Goal: Task Accomplishment & Management: Use online tool/utility

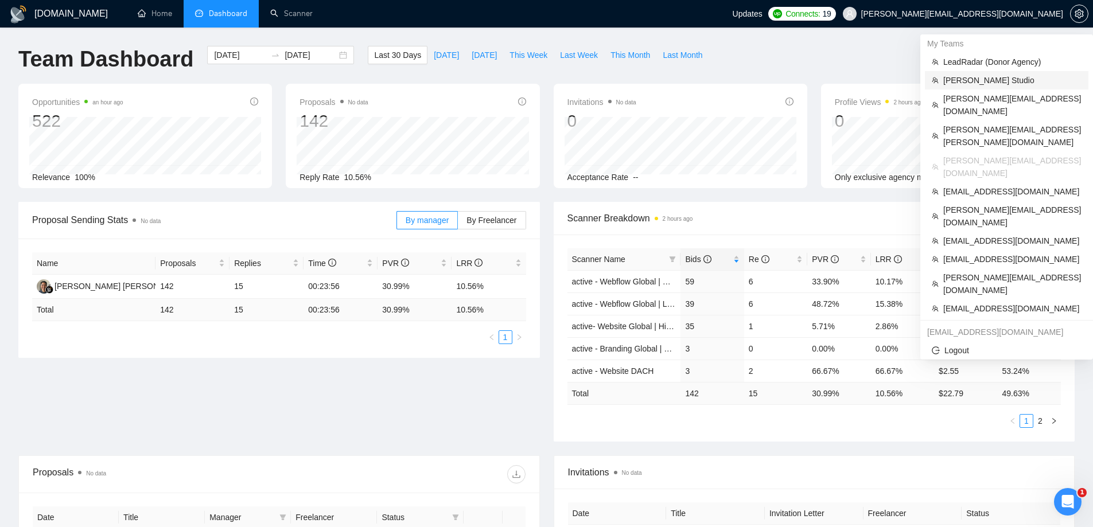
click at [966, 81] on span "[PERSON_NAME] Studio" at bounding box center [1012, 80] width 138 height 13
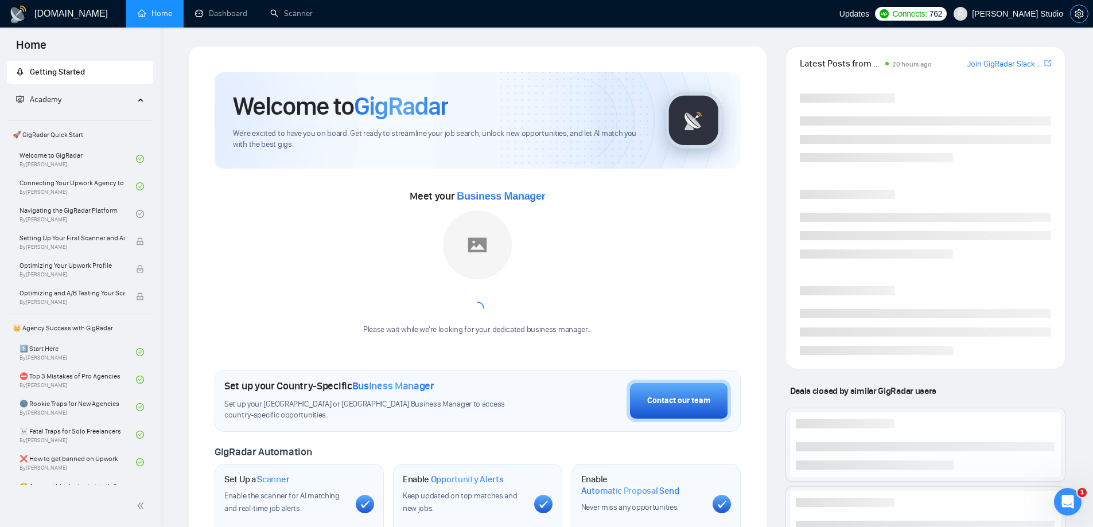
click at [1079, 17] on icon "setting" at bounding box center [1079, 13] width 9 height 9
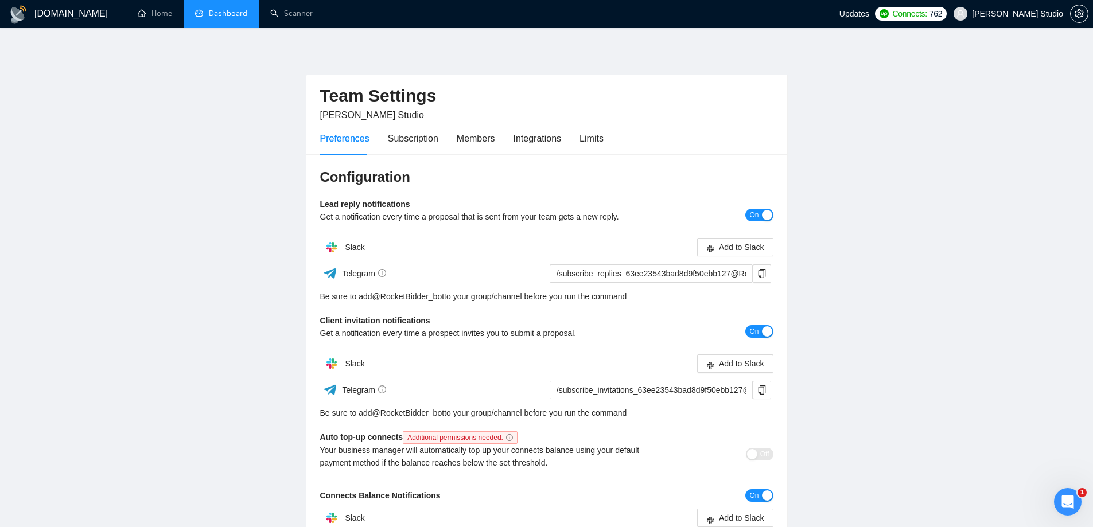
click at [239, 9] on link "Dashboard" at bounding box center [221, 14] width 52 height 10
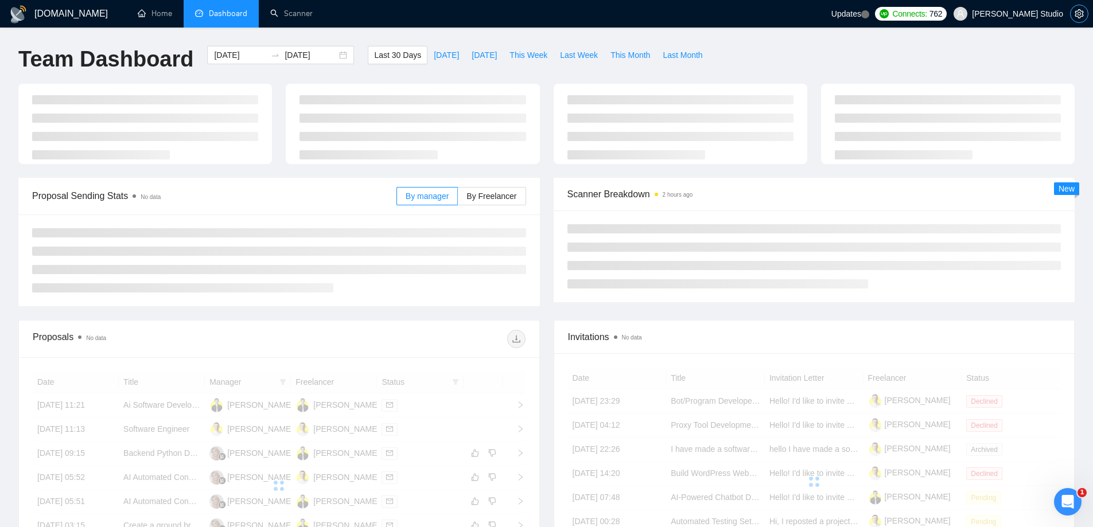
click at [1075, 17] on icon "setting" at bounding box center [1079, 13] width 9 height 9
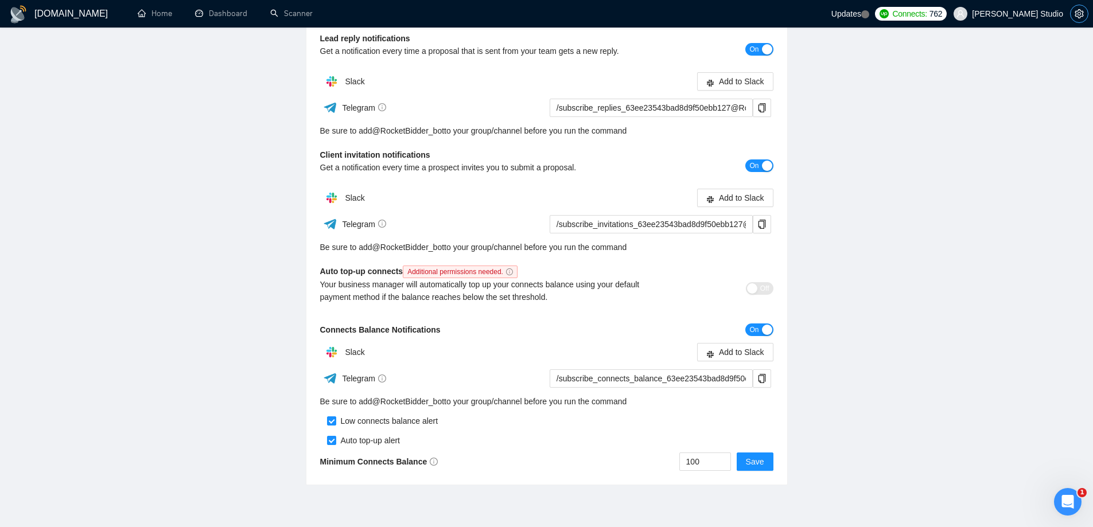
scroll to position [172, 0]
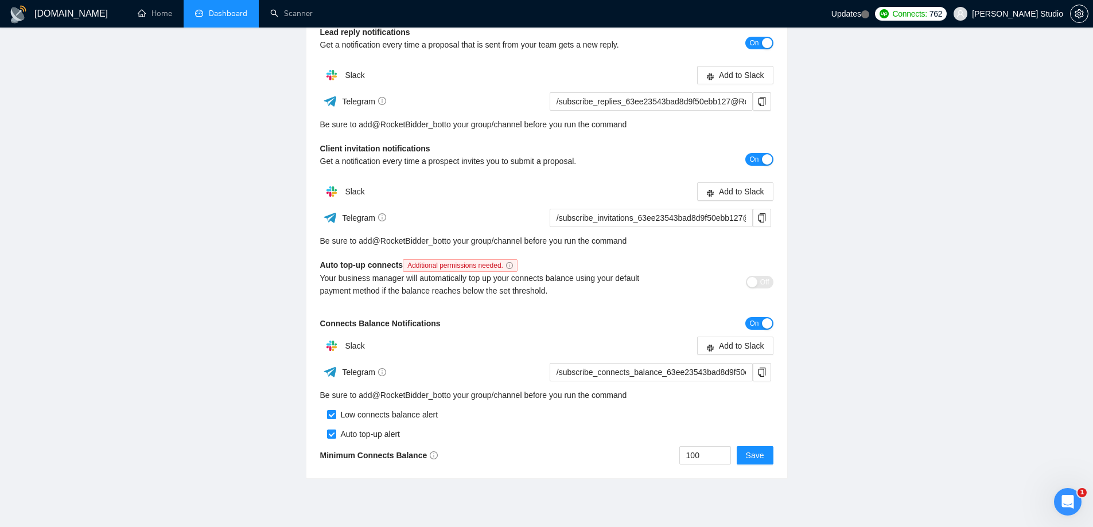
click at [229, 18] on link "Dashboard" at bounding box center [221, 14] width 52 height 10
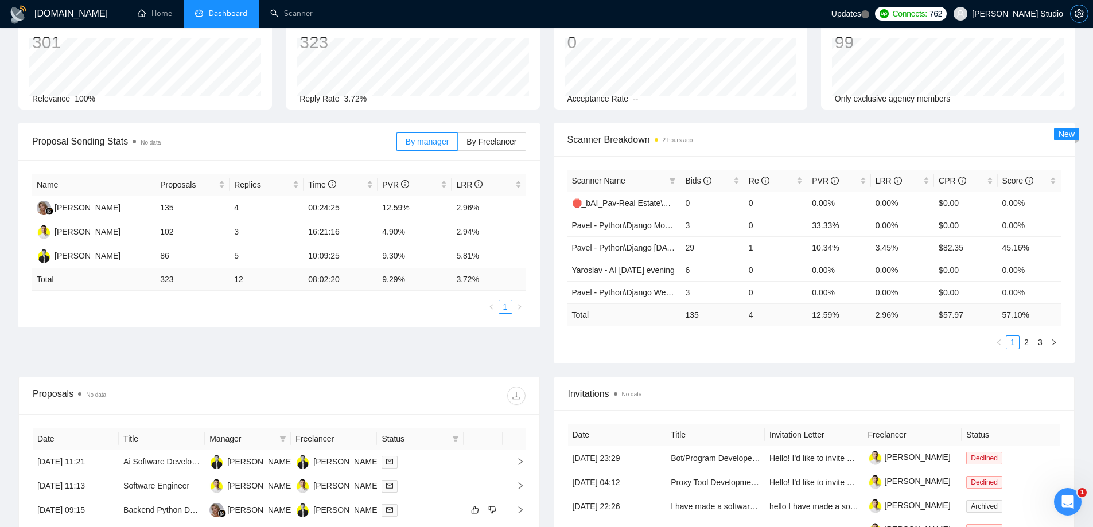
click at [1074, 18] on span "setting" at bounding box center [1079, 13] width 17 height 9
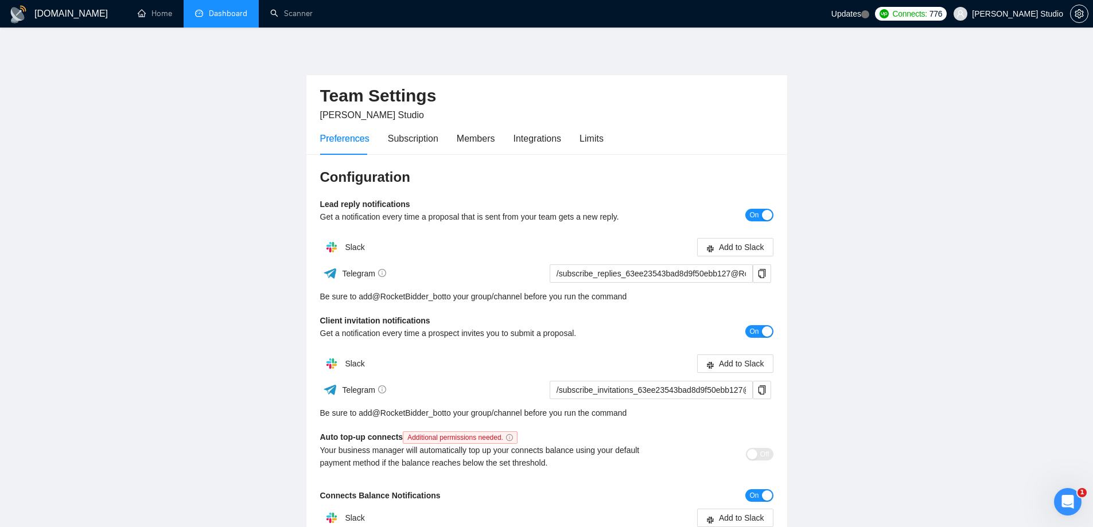
click at [236, 15] on link "Dashboard" at bounding box center [221, 14] width 52 height 10
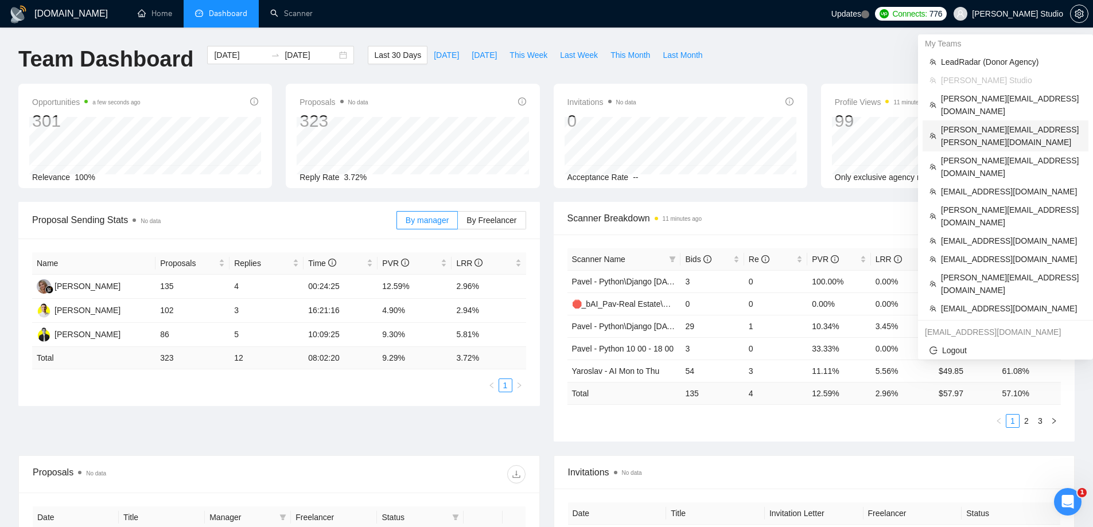
click at [970, 123] on span "[PERSON_NAME][EMAIL_ADDRESS][PERSON_NAME][DOMAIN_NAME]" at bounding box center [1011, 135] width 141 height 25
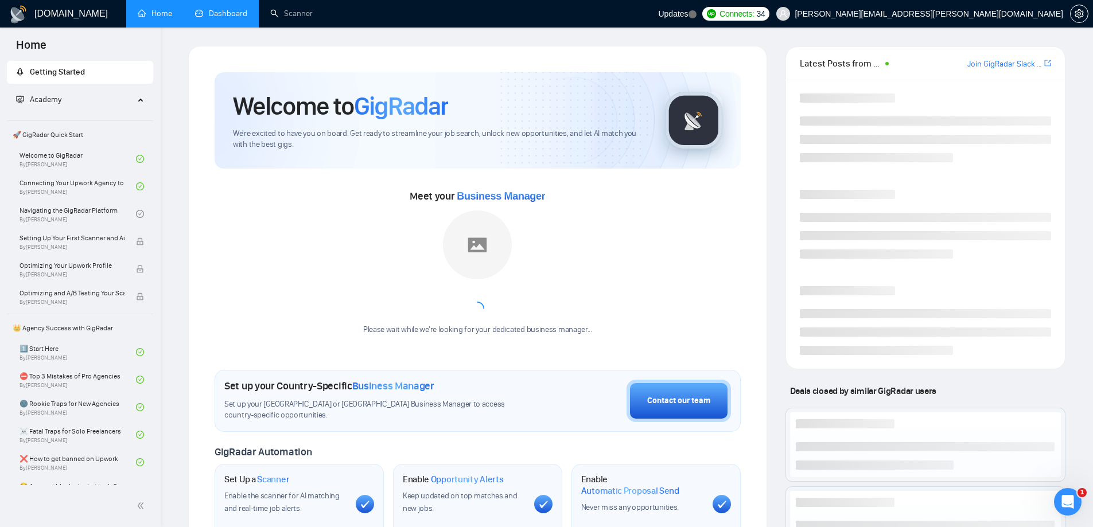
click at [243, 29] on div "[DOMAIN_NAME] Home Dashboard Scanner Updates Connects: 34 [PERSON_NAME][EMAIL_A…" at bounding box center [627, 451] width 933 height 902
click at [240, 26] on li "Dashboard" at bounding box center [221, 14] width 75 height 28
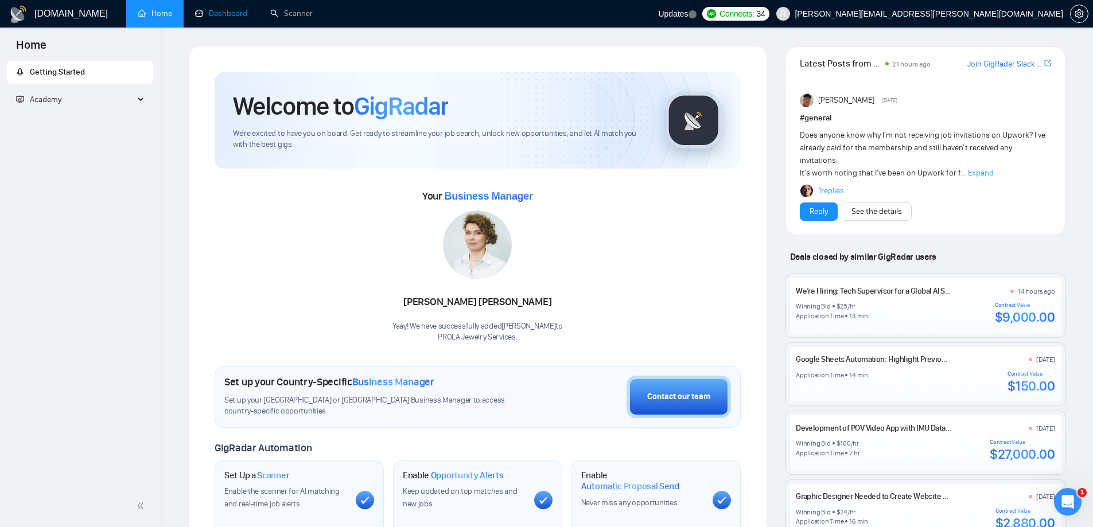
click at [212, 10] on link "Dashboard" at bounding box center [221, 14] width 52 height 10
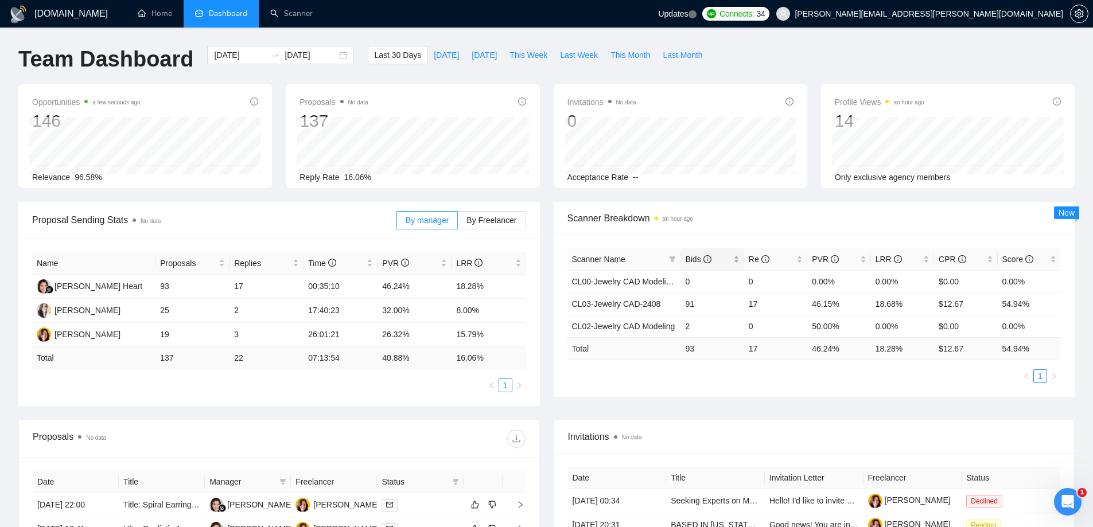
click at [685, 254] on div "Bids" at bounding box center [712, 259] width 54 height 13
click at [688, 255] on span "Bids" at bounding box center [698, 259] width 26 height 9
click at [635, 281] on link "CL03-Jewelry CAD-2408" at bounding box center [616, 281] width 89 height 9
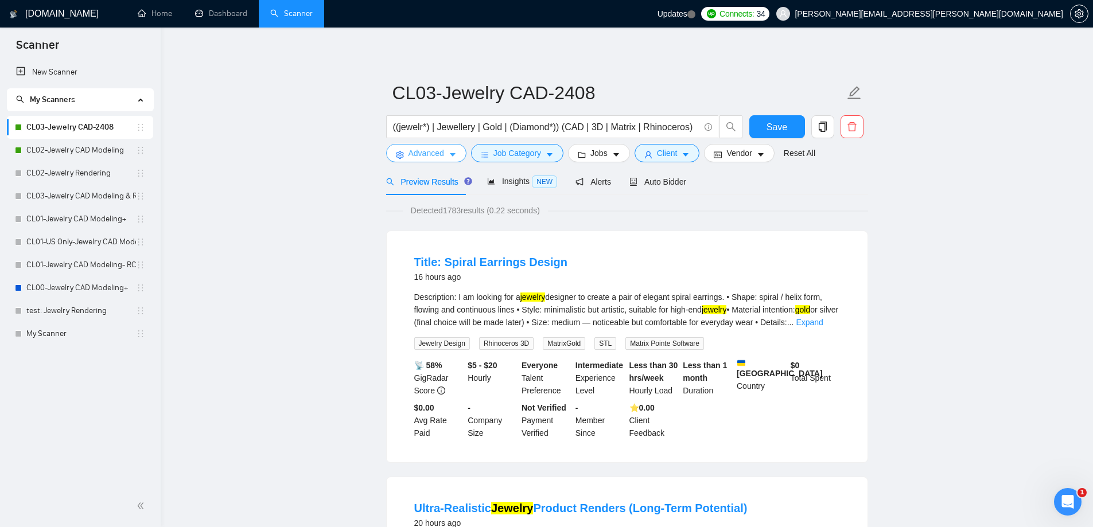
click at [446, 152] on button "Advanced" at bounding box center [426, 153] width 80 height 18
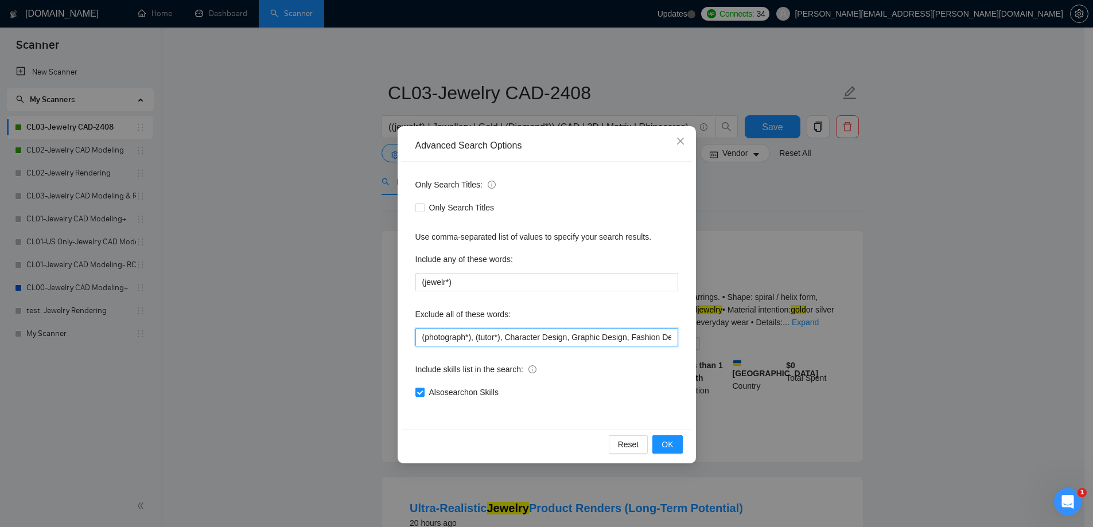
click at [576, 337] on input "(photograph*), (tutor*), Character Design, Graphic Design, Fashion Design, Indu…" at bounding box center [547, 337] width 263 height 18
click at [685, 139] on icon "close" at bounding box center [680, 141] width 9 height 9
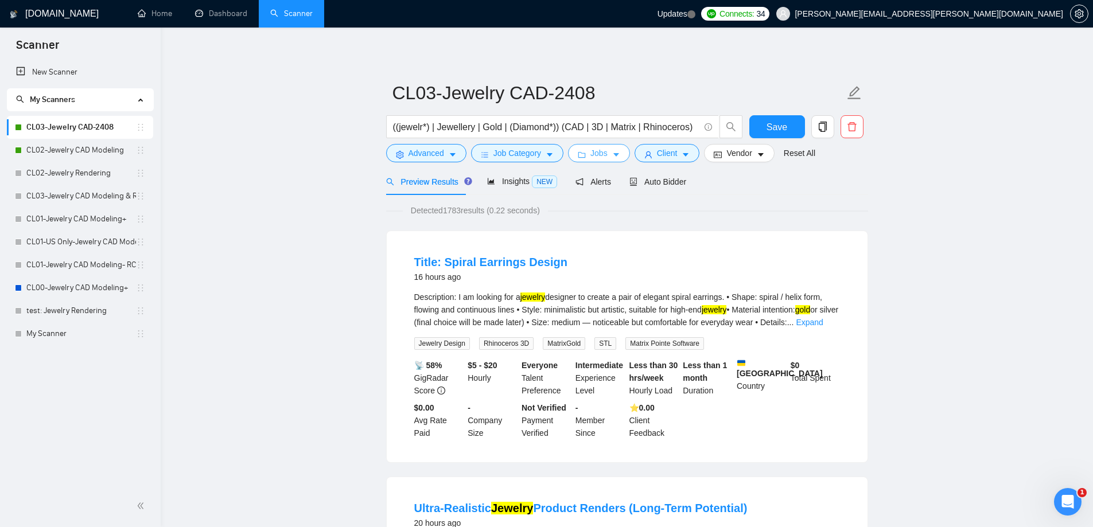
click at [603, 155] on span "Jobs" at bounding box center [599, 153] width 17 height 13
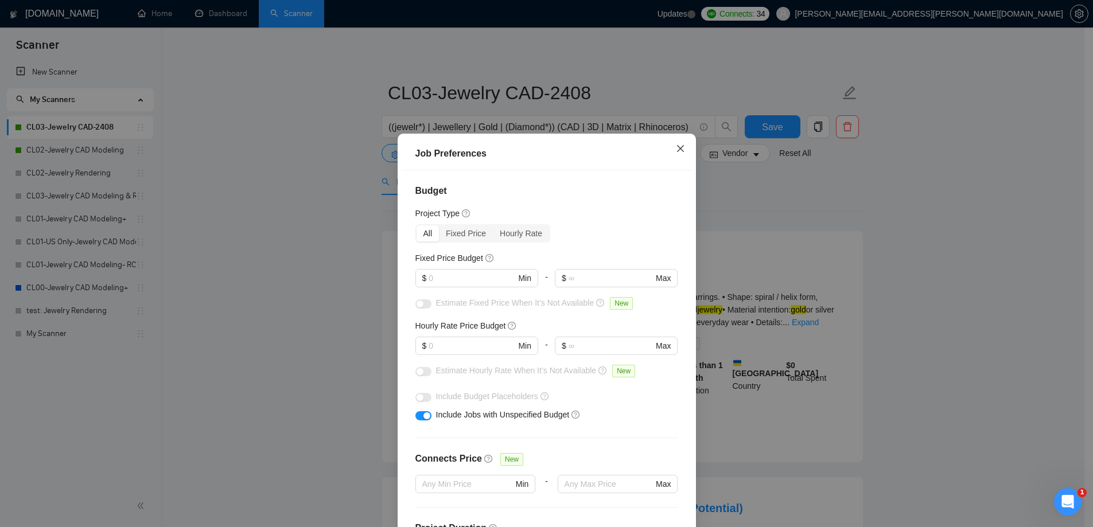
click at [677, 149] on icon "close" at bounding box center [680, 148] width 7 height 7
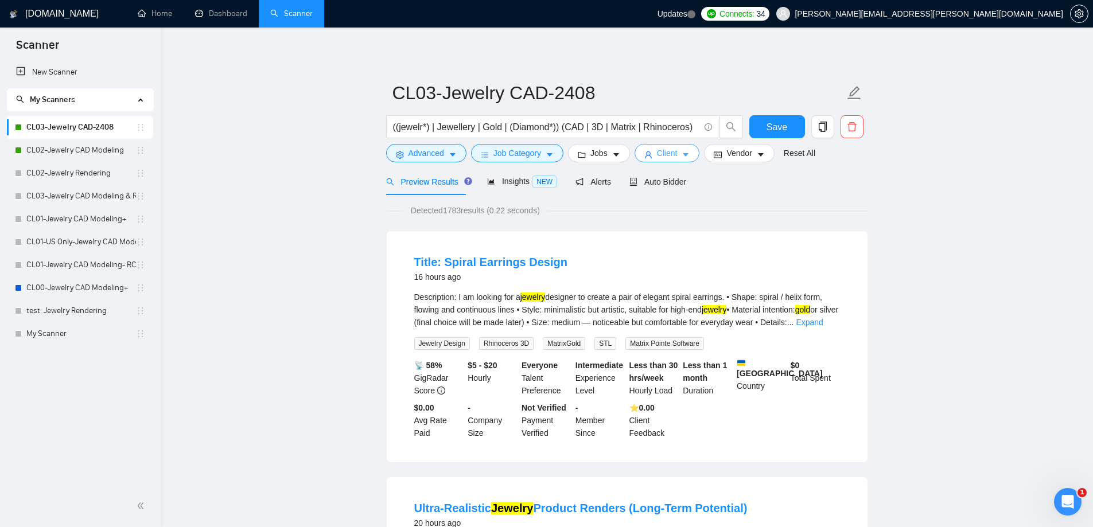
click at [671, 154] on span "Client" at bounding box center [667, 153] width 21 height 13
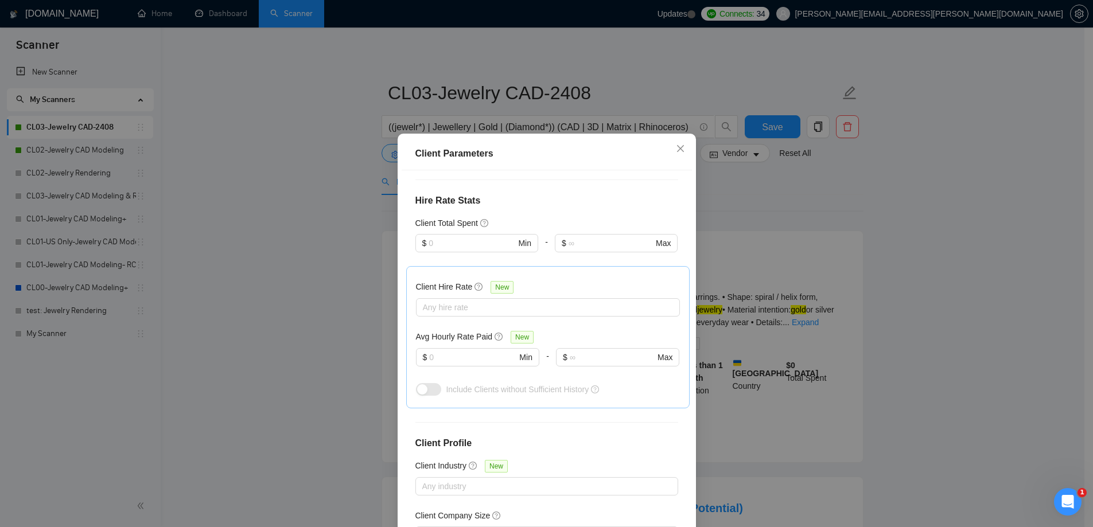
scroll to position [345, 0]
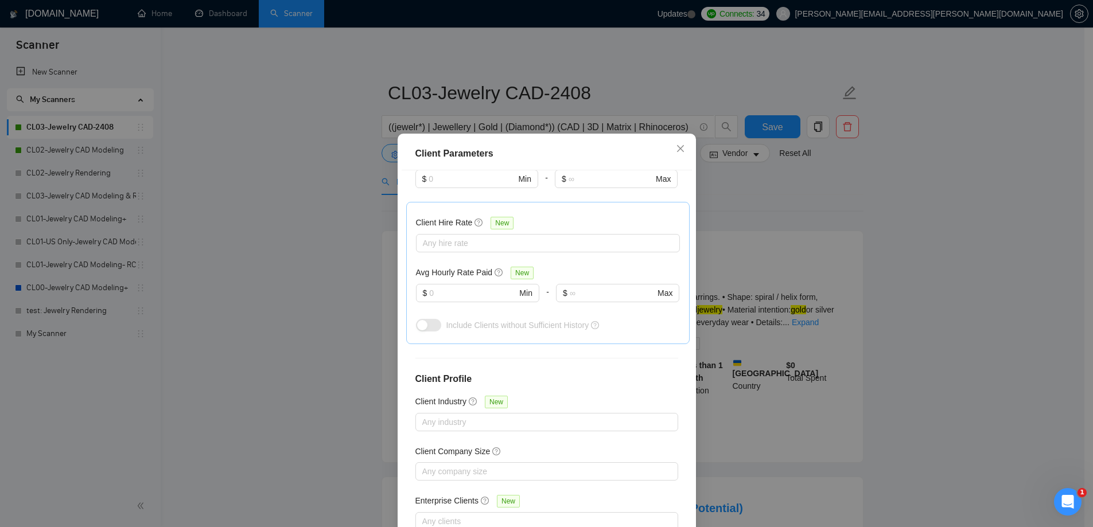
click at [952, 269] on div "Client Parameters Client Location Include Client Countries Select Exclude Clien…" at bounding box center [546, 263] width 1093 height 527
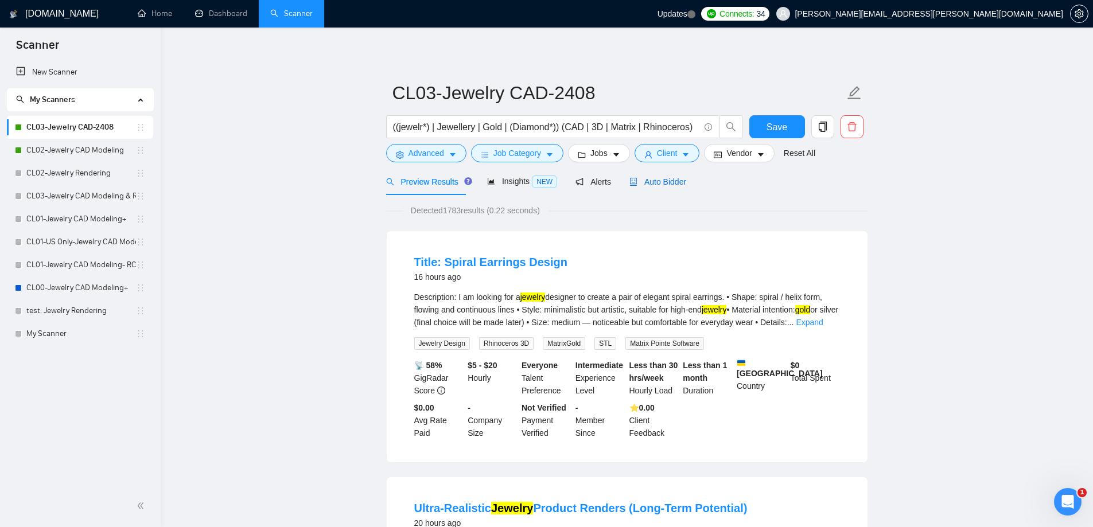
click at [655, 184] on span "Auto Bidder" at bounding box center [658, 181] width 57 height 9
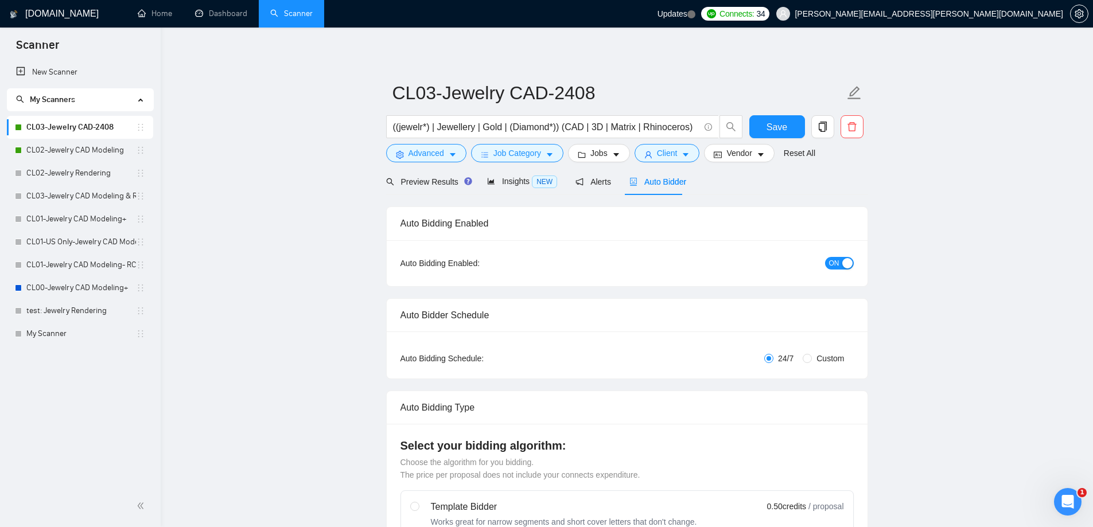
checkbox input "true"
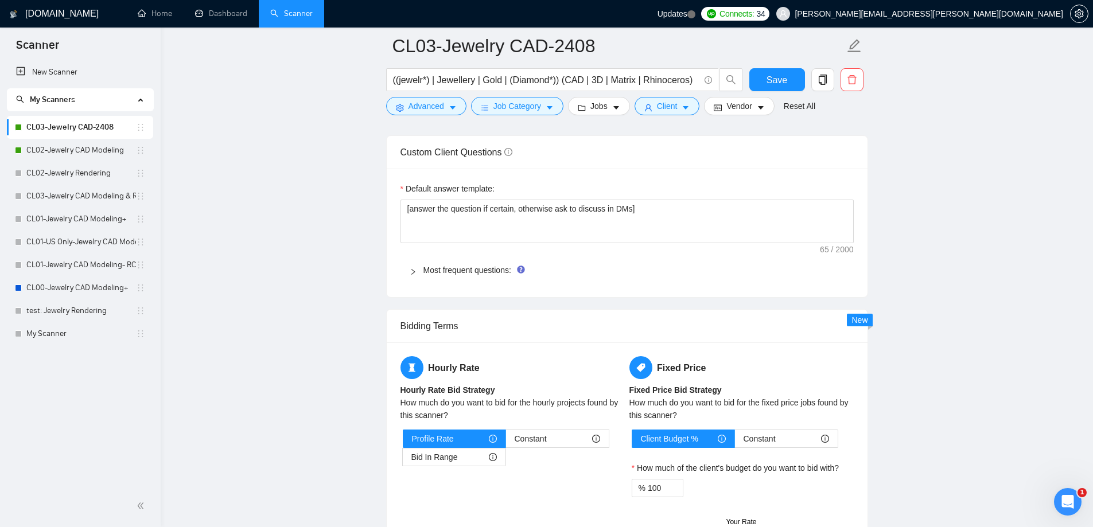
scroll to position [1722, 0]
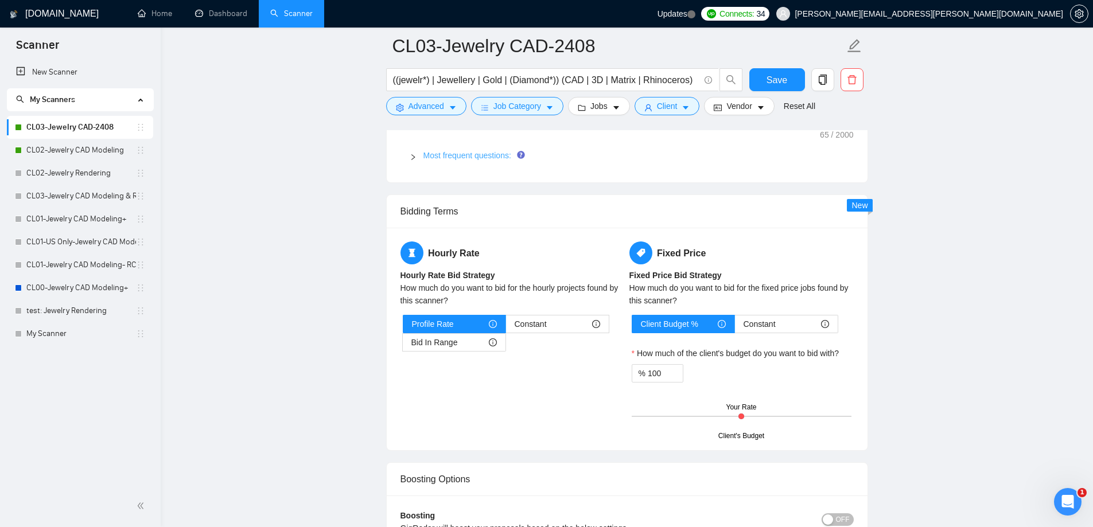
click at [468, 154] on link "Most frequent questions:" at bounding box center [468, 155] width 88 height 9
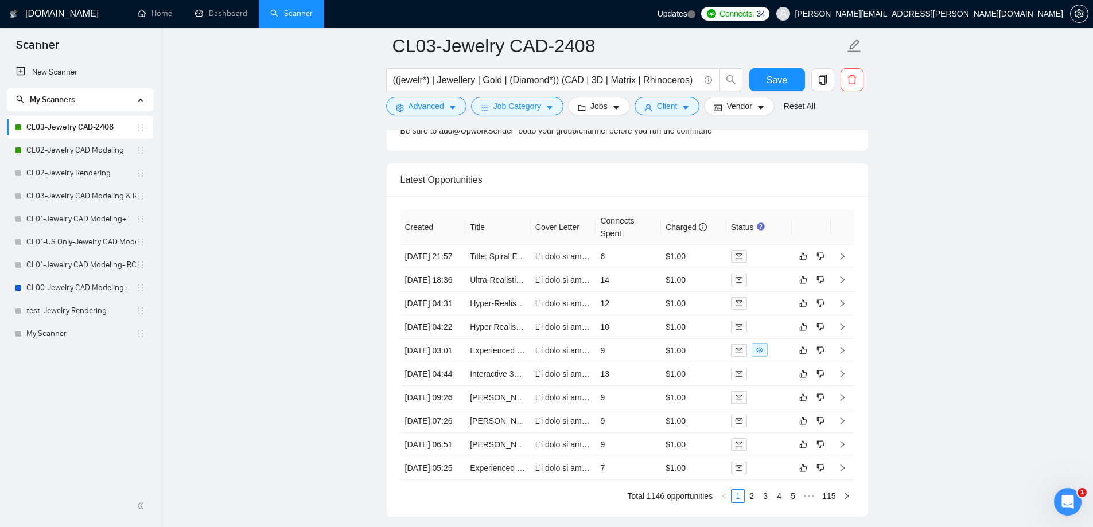
scroll to position [3443, 0]
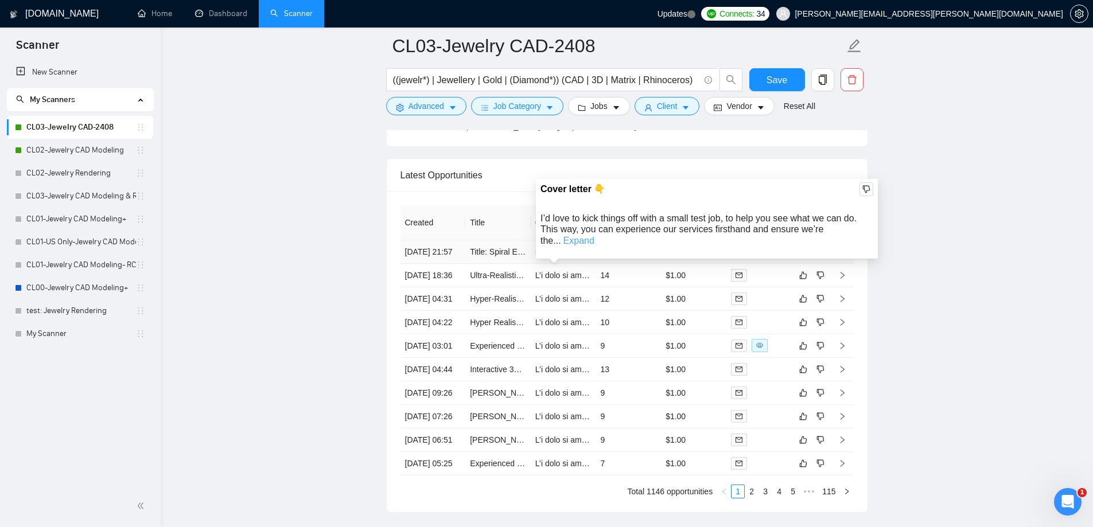
click at [595, 236] on link "Expand" at bounding box center [579, 241] width 31 height 10
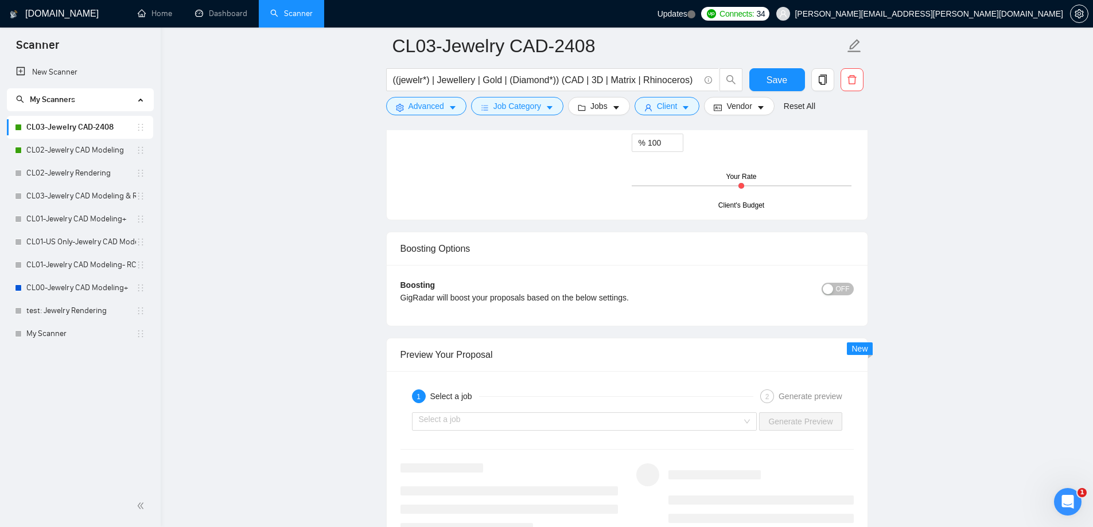
scroll to position [2353, 0]
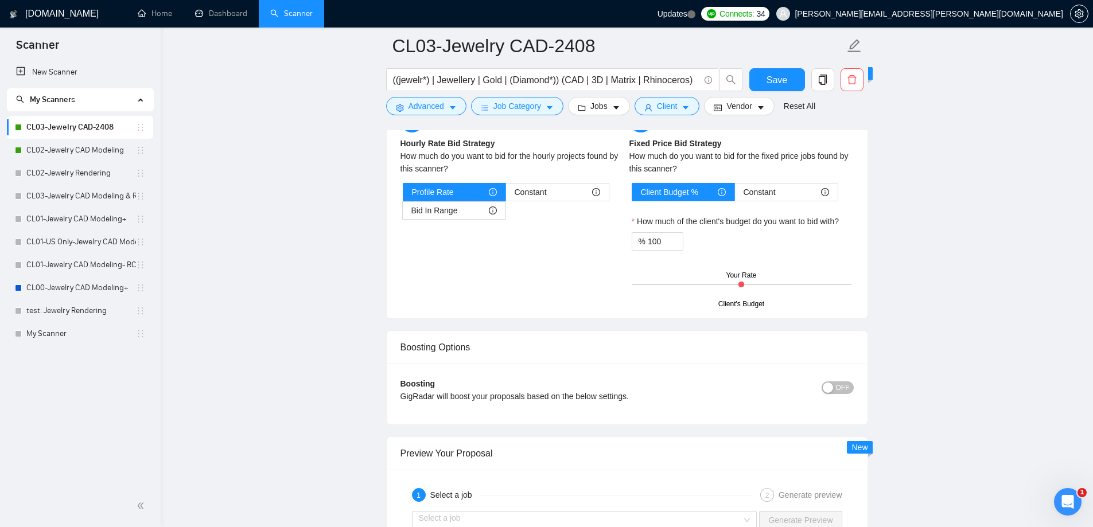
click at [223, 18] on link "Dashboard" at bounding box center [221, 14] width 52 height 10
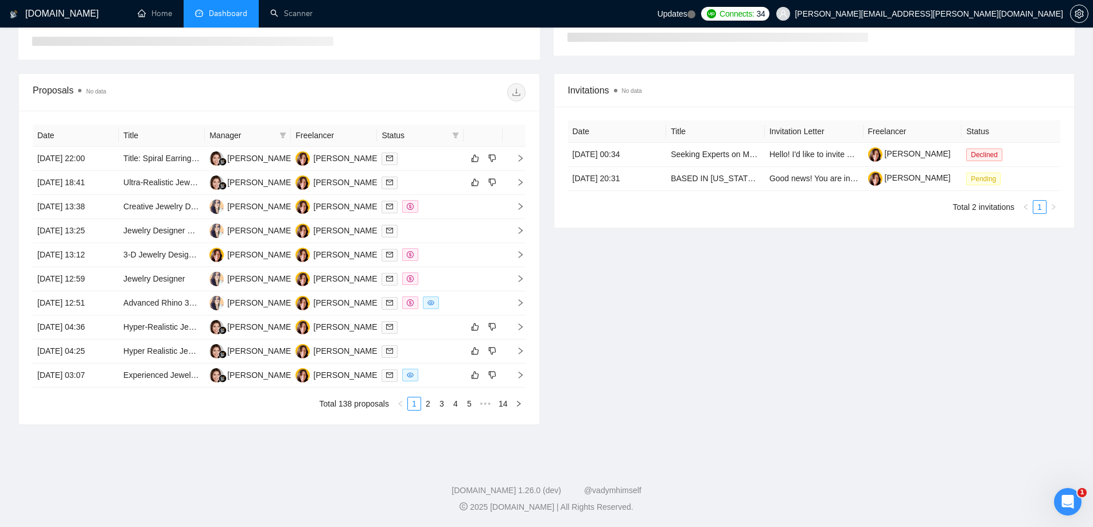
scroll to position [125, 0]
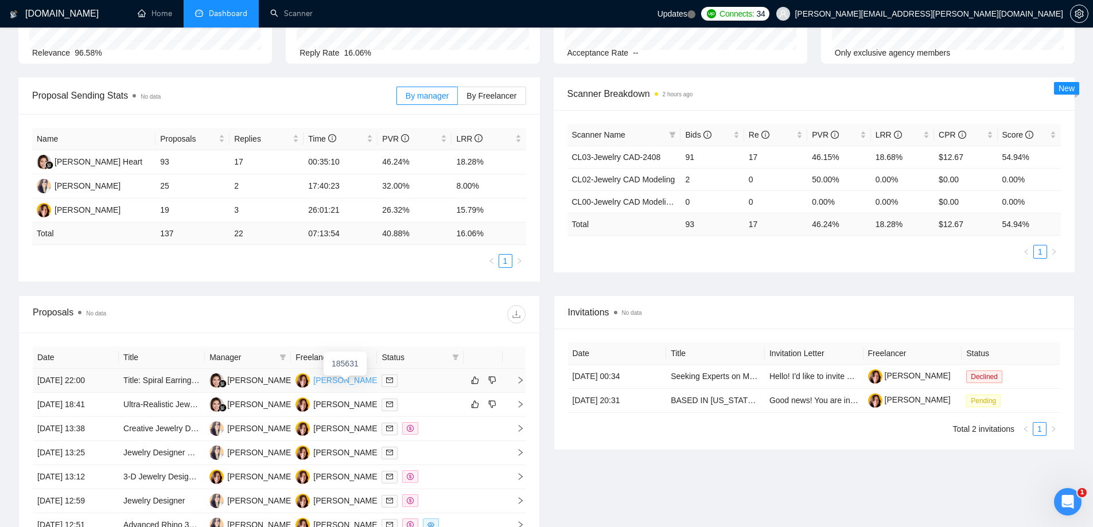
click at [329, 379] on div "[PERSON_NAME]" at bounding box center [346, 380] width 66 height 13
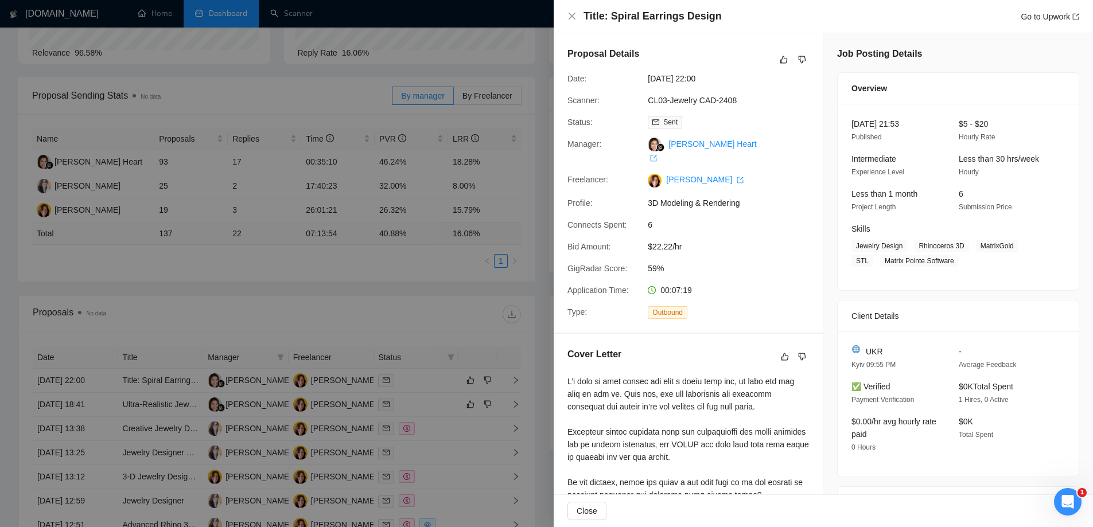
click at [502, 60] on div at bounding box center [546, 263] width 1093 height 527
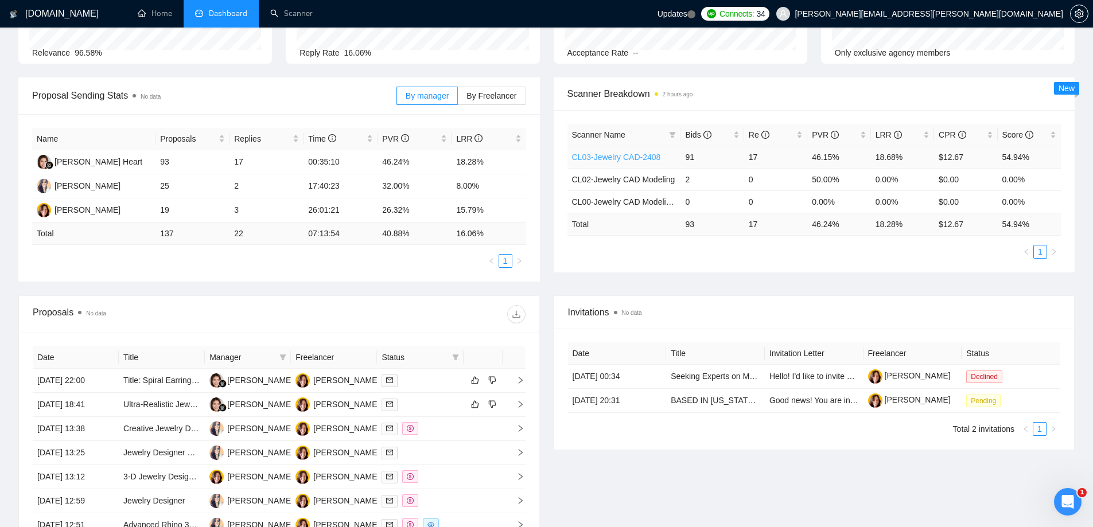
click at [632, 154] on link "CL03-Jewelry CAD-2408" at bounding box center [616, 157] width 89 height 9
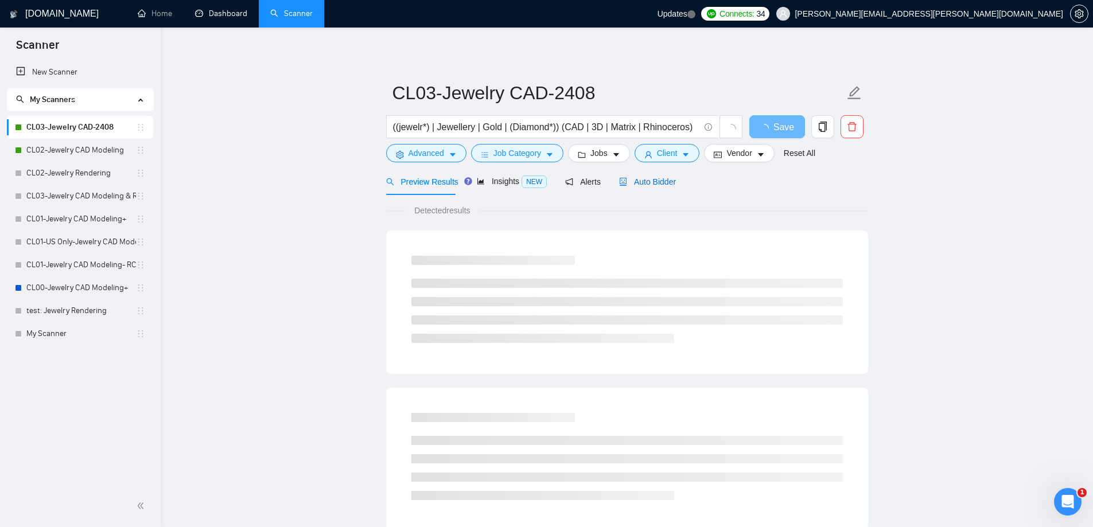
click at [663, 185] on span "Auto Bidder" at bounding box center [647, 181] width 57 height 9
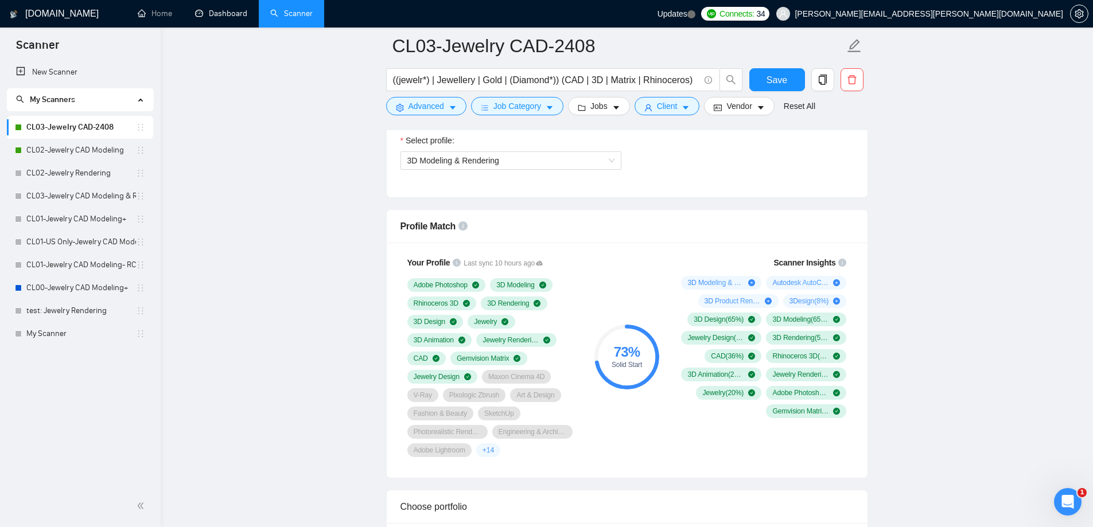
scroll to position [689, 0]
